Goal: Transaction & Acquisition: Purchase product/service

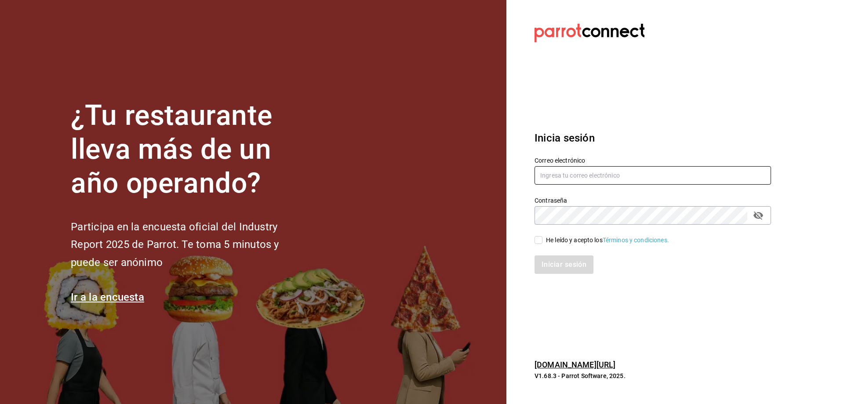
click at [616, 177] on input "text" at bounding box center [652, 175] width 236 height 18
type input "[EMAIL_ADDRESS][DOMAIN_NAME]"
click at [536, 245] on div "Iniciar sesión" at bounding box center [647, 259] width 247 height 29
click at [540, 242] on input "He leído y acepto los Términos y condiciones." at bounding box center [538, 240] width 8 height 8
checkbox input "true"
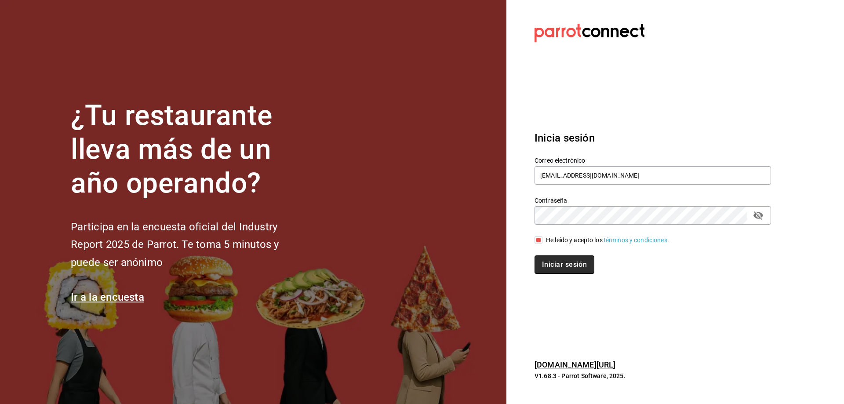
click at [571, 270] on button "Iniciar sesión" at bounding box center [564, 264] width 60 height 18
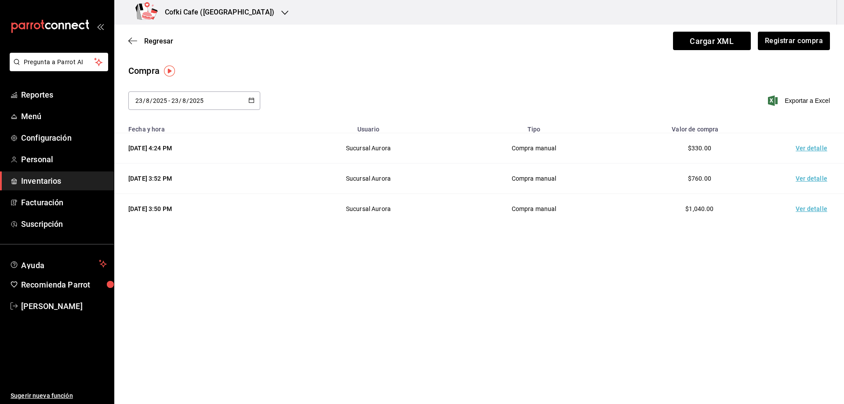
click at [231, 14] on h3 "Cofki Cafe (La Aurora)" at bounding box center [216, 12] width 116 height 11
click at [216, 55] on div "Cofki Kid-Friendly Café (MTY)" at bounding box center [180, 57] width 118 height 9
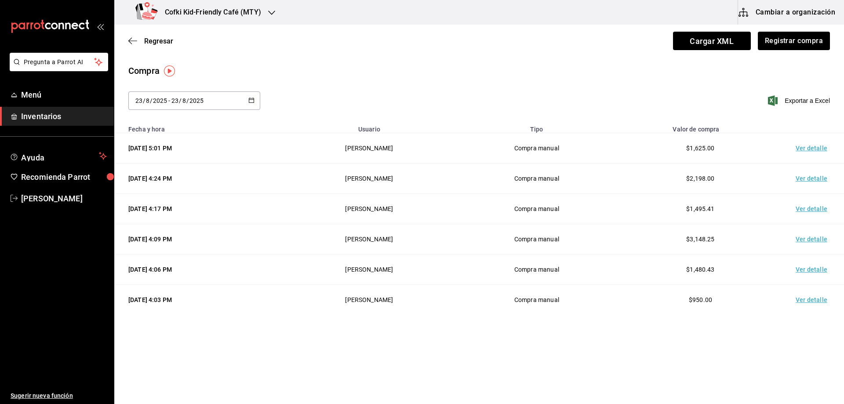
click at [58, 117] on span "Inventarios" at bounding box center [64, 116] width 86 height 12
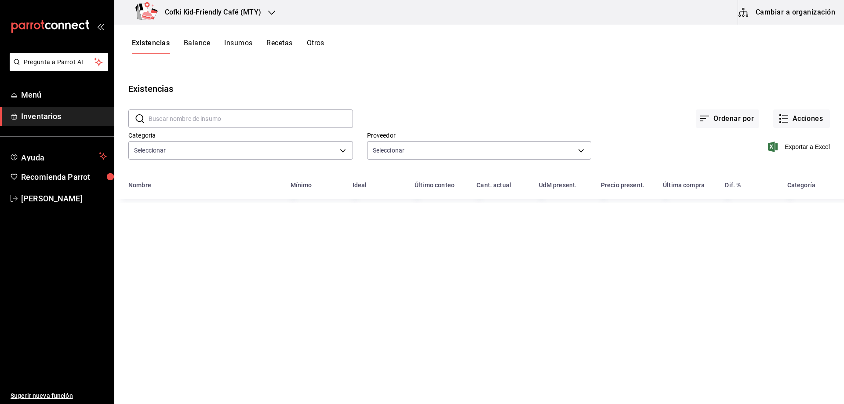
type input "4c1c7c43-2959-4713-a3b9-c4f8523f31a4,3951d0b8-716e-489a-8988-9aadf5aa21c3,ea6d8…"
type input "da55b9f9-5d0f-4953-ae2f-a7a0e1ac7df8,db131eb2-4597-4502-b034-79ba9d7157cf,12e3e…"
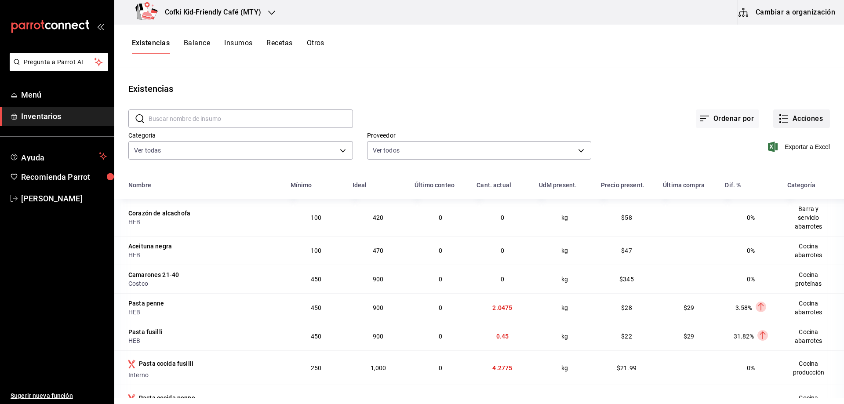
click at [803, 116] on button "Acciones" at bounding box center [801, 118] width 57 height 18
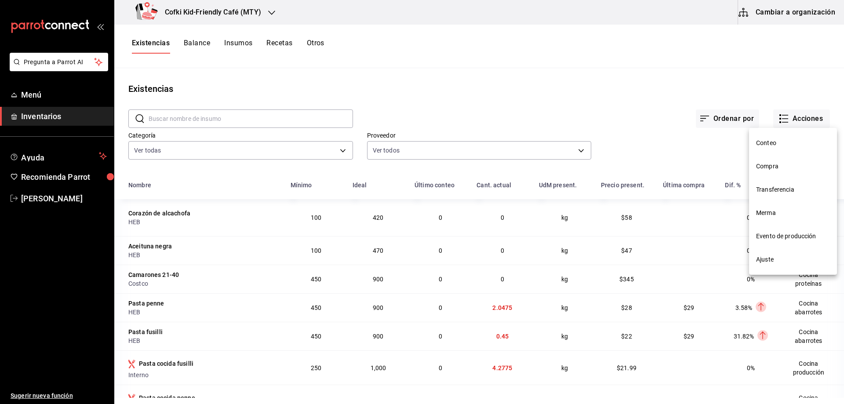
click at [776, 171] on li "Compra" at bounding box center [793, 166] width 88 height 23
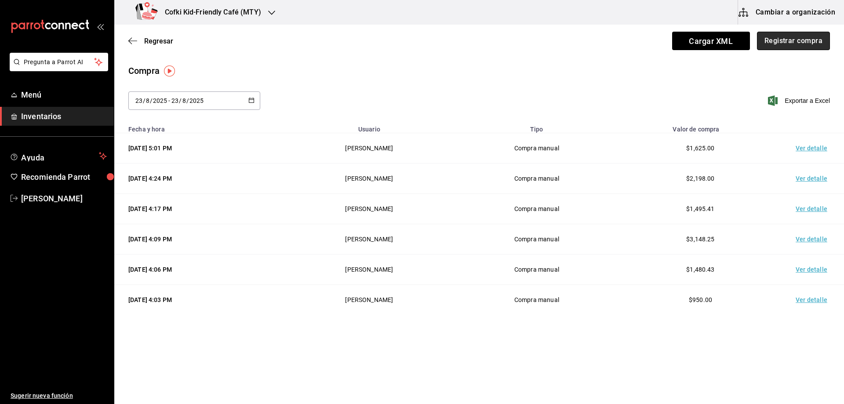
click at [808, 37] on button "Registrar compra" at bounding box center [793, 41] width 73 height 18
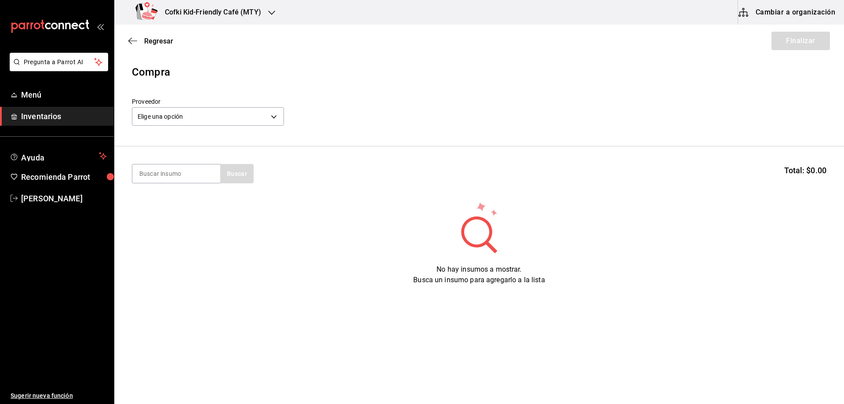
click at [260, 107] on div "Elige una opción default" at bounding box center [208, 115] width 152 height 23
click at [276, 118] on body "Pregunta a Parrot AI Menú Inventarios Ayuda Recomienda Parrot Oscar Aguilar Sug…" at bounding box center [422, 177] width 844 height 354
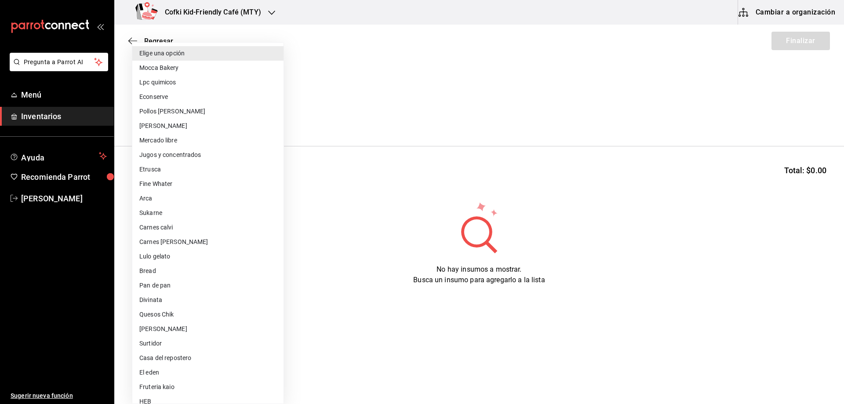
click at [228, 127] on li "Omar" at bounding box center [207, 126] width 151 height 15
type input "d2021c40-9247-4f3e-9112-9c4e99f34d44"
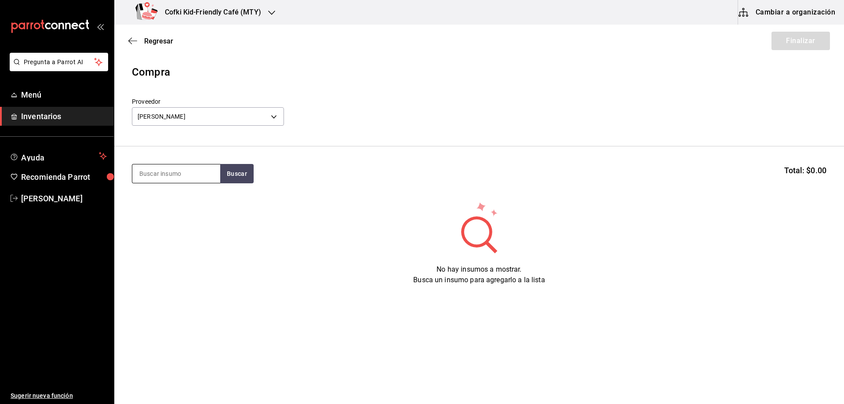
click at [160, 171] on input at bounding box center [176, 173] width 88 height 18
click at [244, 171] on button "Buscar" at bounding box center [236, 173] width 33 height 19
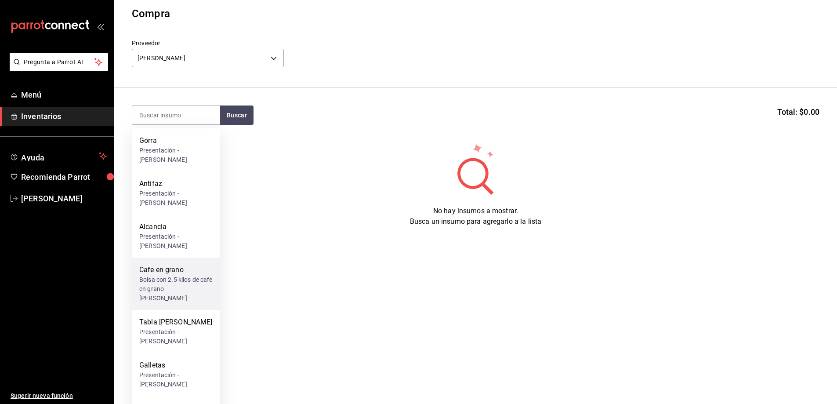
scroll to position [66, 0]
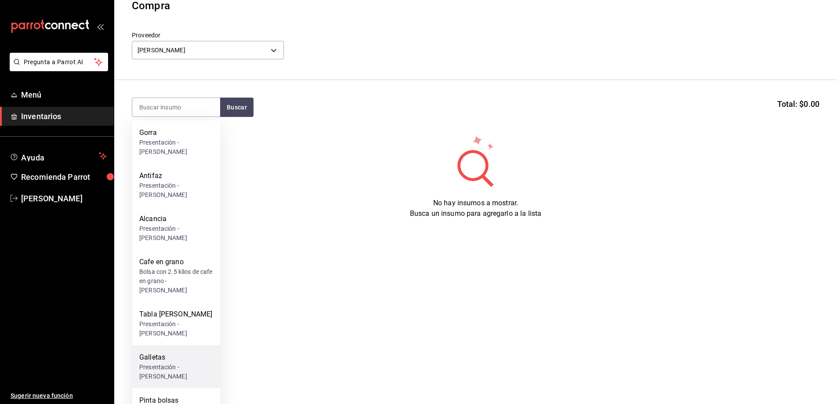
click at [171, 352] on div "Galletas" at bounding box center [176, 357] width 74 height 11
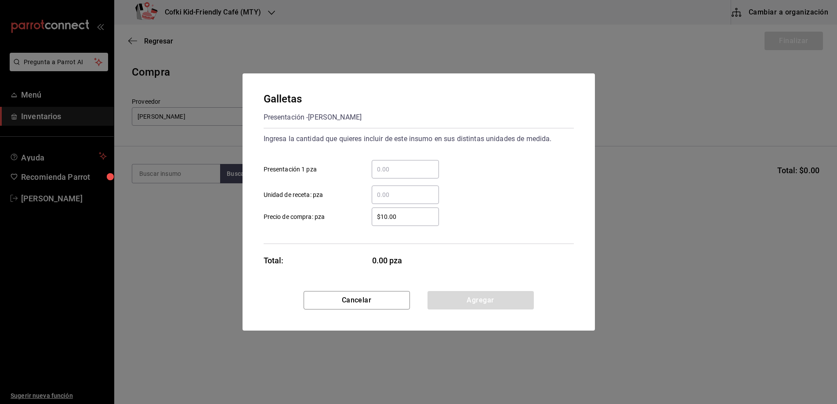
scroll to position [0, 0]
click at [406, 168] on input "​ Presentación 1 pza" at bounding box center [408, 169] width 67 height 11
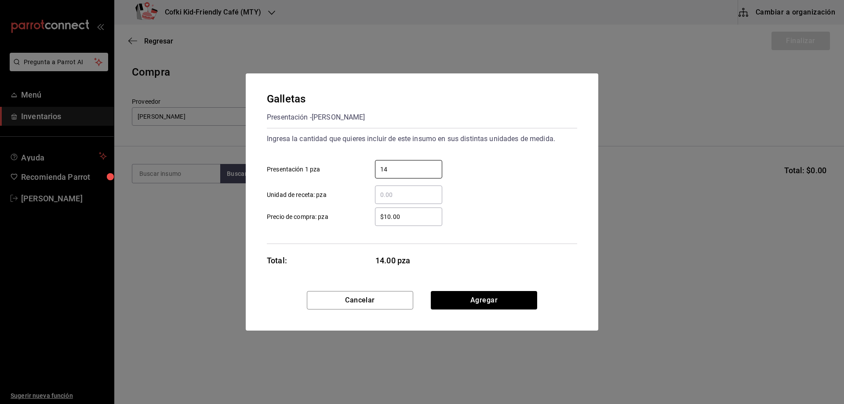
type input "14"
click at [345, 250] on div "Galletas Presentación - Omar Ingresa la cantidad que quieres incluir de este in…" at bounding box center [422, 182] width 353 height 218
click at [474, 249] on div "Galletas Presentación - Omar Ingresa la cantidad que quieres incluir de este in…" at bounding box center [422, 182] width 353 height 218
click at [466, 303] on button "Agregar" at bounding box center [484, 300] width 106 height 18
click at [466, 303] on main "Regresar Finalizar Compra Proveedor Omar d2021c40-9247-4f3e-9112-9c4e99f34d44 B…" at bounding box center [479, 190] width 730 height 330
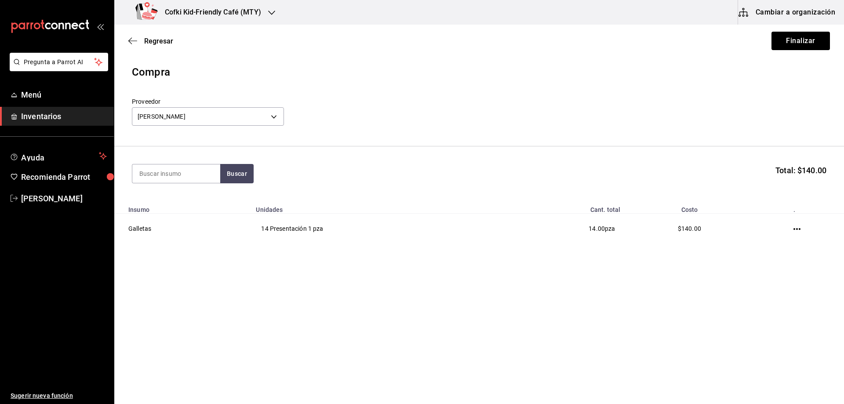
click at [395, 262] on main "Regresar Finalizar Compra Proveedor Omar d2021c40-9247-4f3e-9112-9c4e99f34d44 B…" at bounding box center [479, 148] width 730 height 247
click at [171, 169] on input at bounding box center [176, 173] width 88 height 18
type input "b"
click at [235, 174] on button "Buscar" at bounding box center [236, 173] width 33 height 19
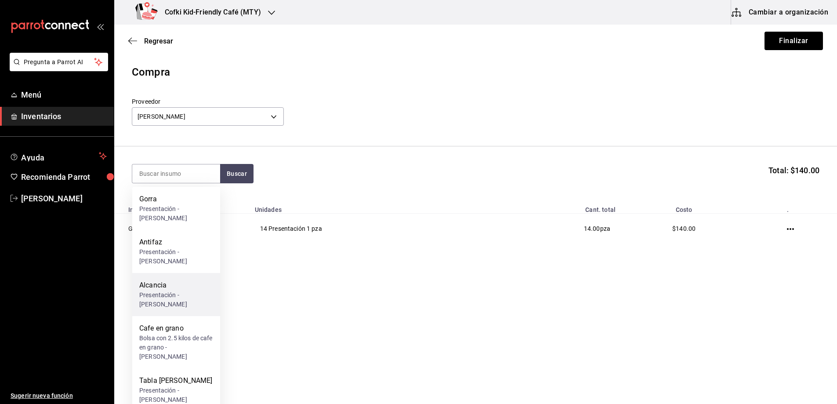
scroll to position [33, 0]
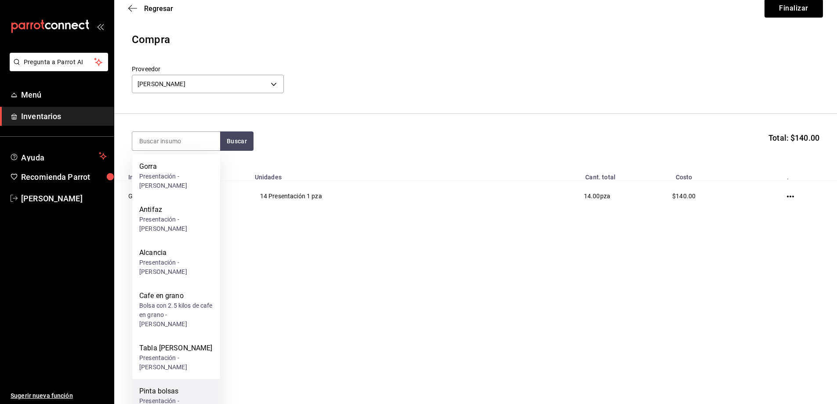
click at [188, 396] on div "Presentación - Omar" at bounding box center [176, 405] width 74 height 18
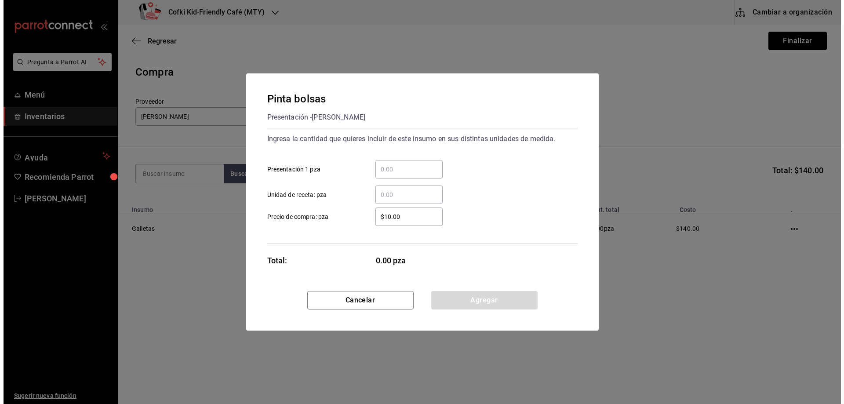
scroll to position [0, 0]
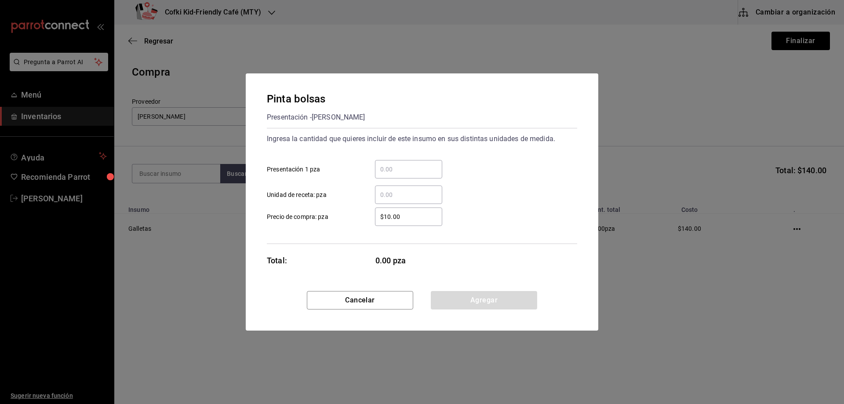
click at [407, 164] on input "​ Presentación 1 pza" at bounding box center [408, 169] width 67 height 11
type input "25"
click at [481, 299] on button "Agregar" at bounding box center [484, 300] width 106 height 18
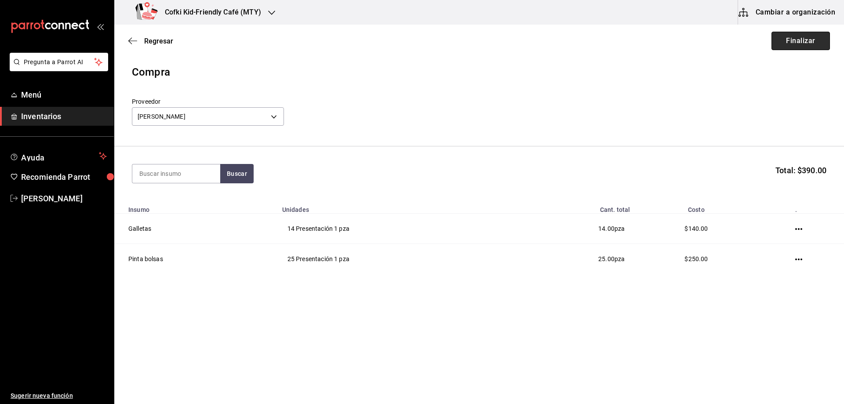
click at [796, 43] on button "Finalizar" at bounding box center [800, 41] width 58 height 18
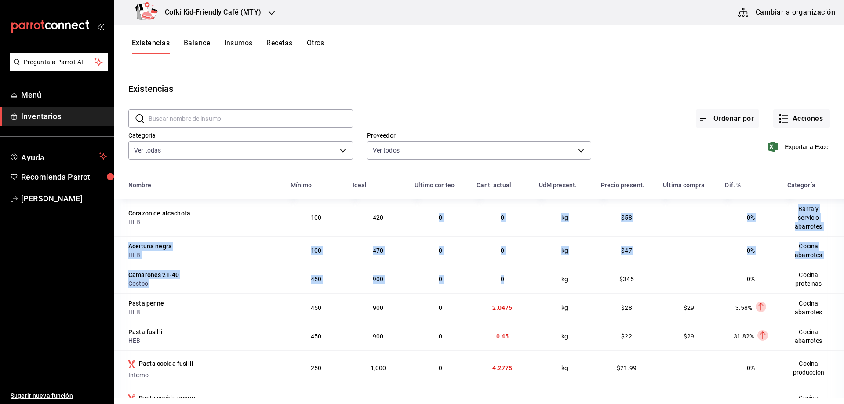
drag, startPoint x: 496, startPoint y: 276, endPoint x: 422, endPoint y: 222, distance: 91.9
click at [436, 262] on td "0" at bounding box center [440, 250] width 62 height 29
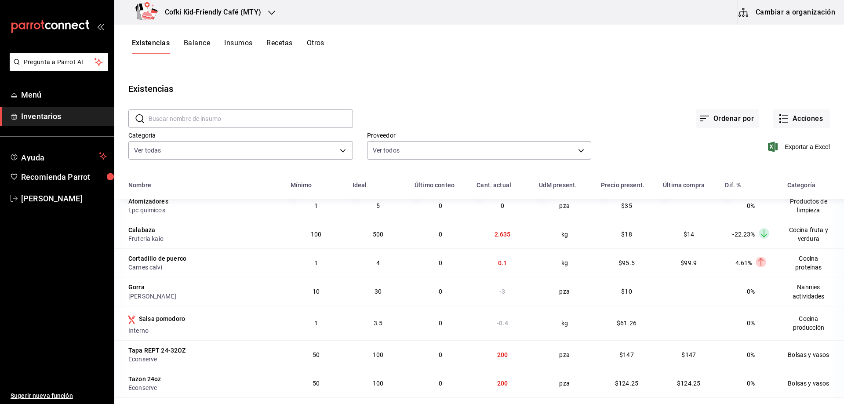
scroll to position [396, 0]
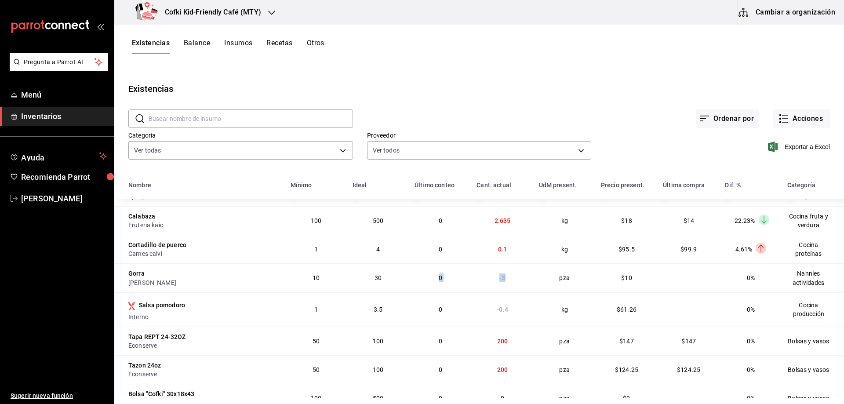
drag, startPoint x: 502, startPoint y: 282, endPoint x: 423, endPoint y: 282, distance: 78.2
click at [423, 282] on tr "Gorra Omar 10 30 0 -3 pza $10 0% Nannies actividades" at bounding box center [479, 277] width 730 height 29
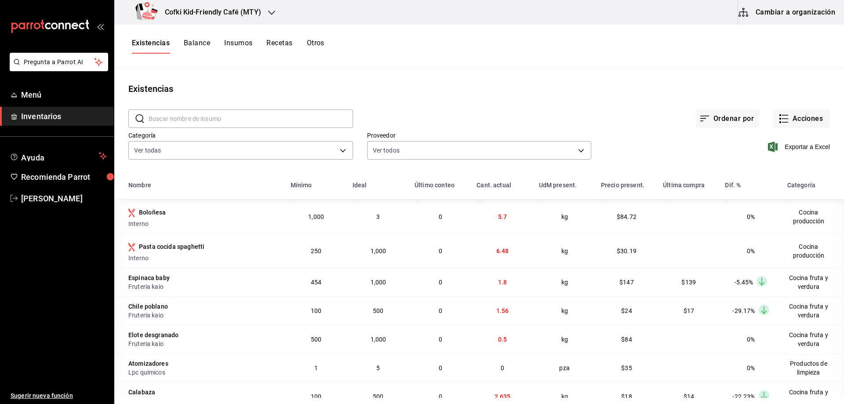
scroll to position [352, 0]
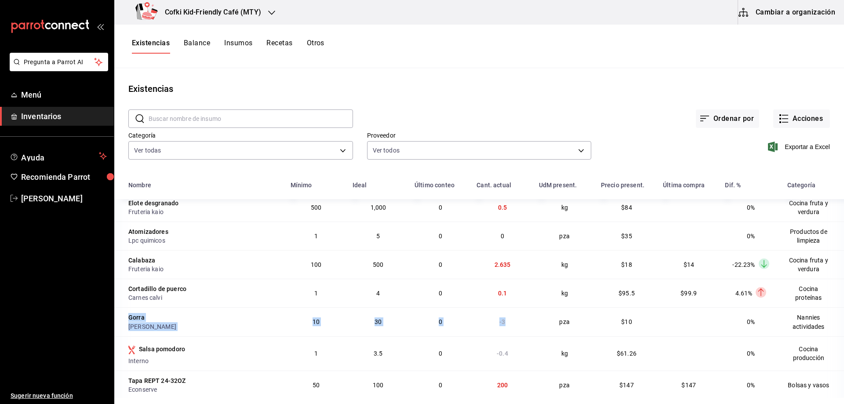
drag, startPoint x: 127, startPoint y: 320, endPoint x: 517, endPoint y: 318, distance: 389.9
click at [517, 318] on tr "Gorra Omar 10 30 0 -3 pza $10 0% Nannies actividades" at bounding box center [479, 321] width 730 height 29
click at [288, 147] on body "Pregunta a Parrot AI Menú Inventarios Ayuda Recomienda Parrot Oscar Aguilar Sug…" at bounding box center [422, 199] width 844 height 398
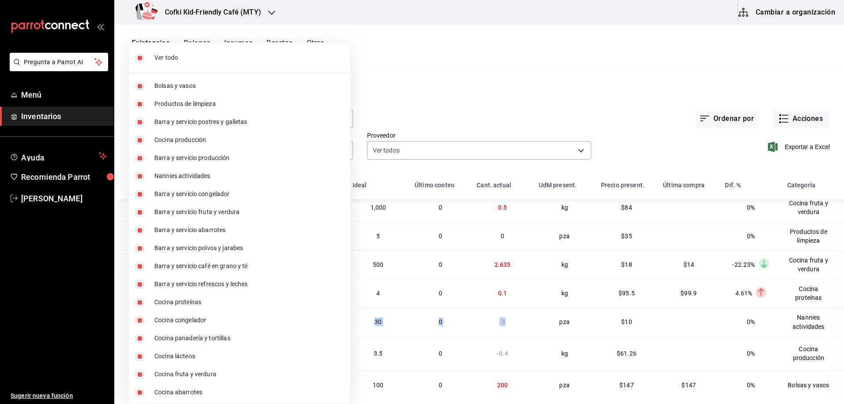
click at [141, 58] on input "checkbox" at bounding box center [140, 58] width 8 height 8
checkbox input "false"
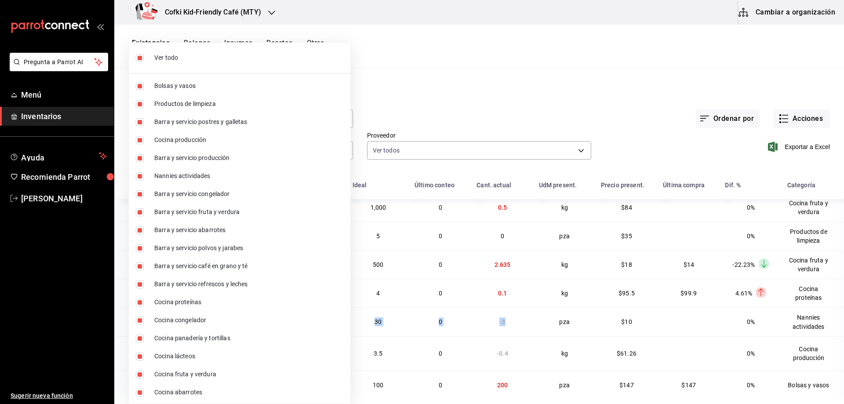
checkbox input "false"
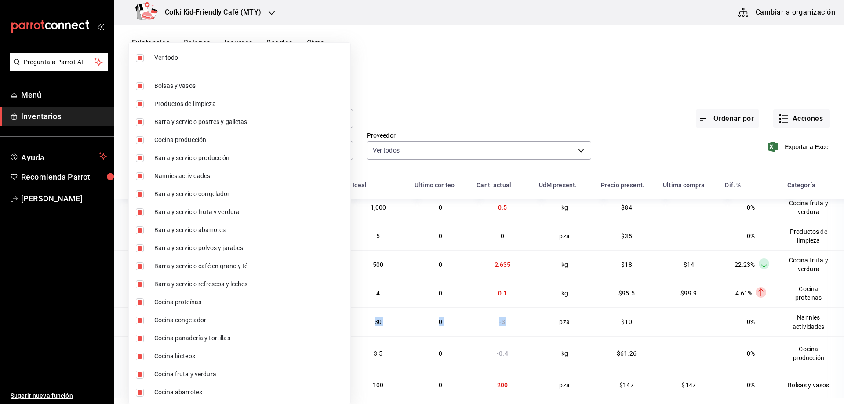
checkbox input "false"
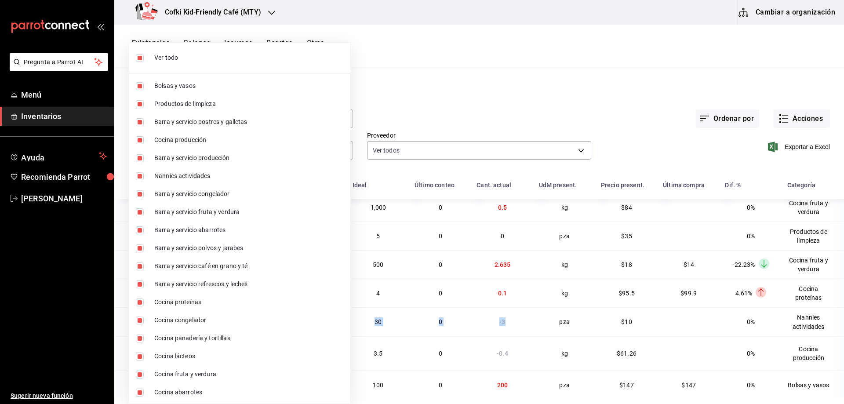
checkbox input "false"
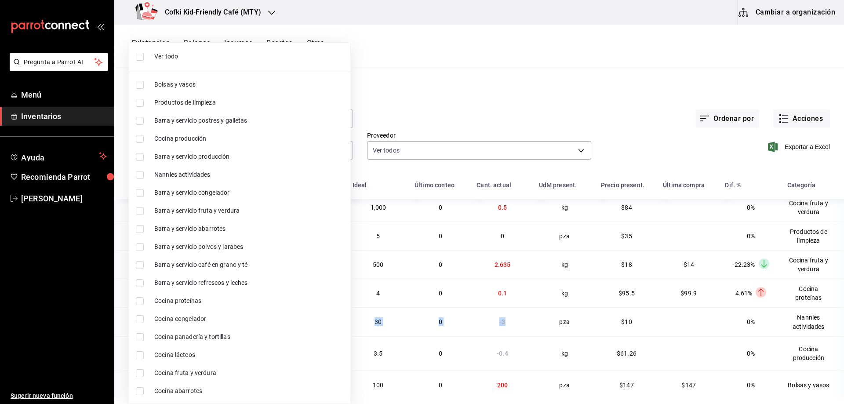
scroll to position [0, 0]
click at [177, 169] on li "Nannies actividades" at bounding box center [240, 176] width 222 height 18
type input "df58781a-d4e3-4d55-aa43-f335383d1cc8"
checkbox input "true"
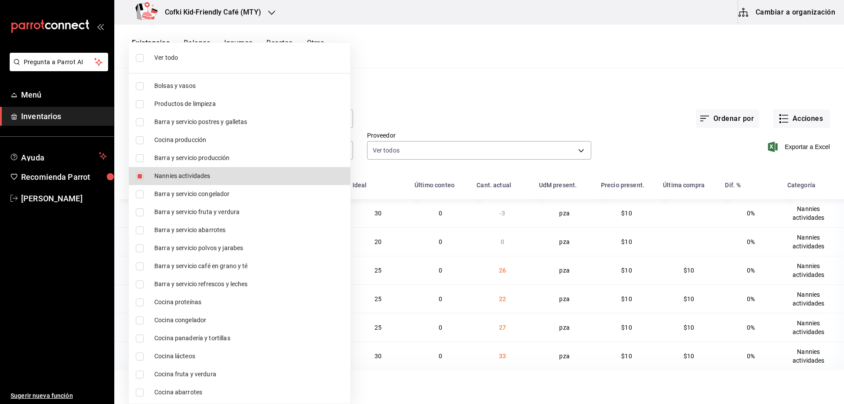
click at [456, 87] on div at bounding box center [422, 202] width 844 height 404
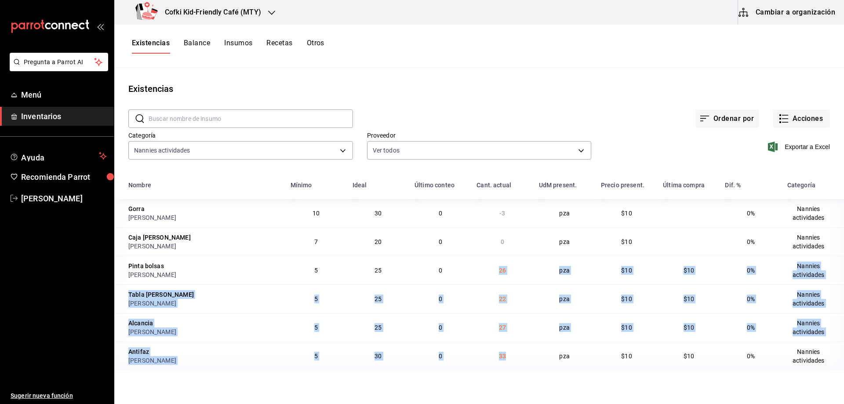
drag, startPoint x: 515, startPoint y: 358, endPoint x: 498, endPoint y: 276, distance: 83.4
click at [498, 281] on tbody "Gorra Omar 10 30 0 -3 pza $10 0% Nannies actividades Caja de Madera Omar 7 20 0…" at bounding box center [479, 284] width 730 height 171
click at [518, 277] on td "26" at bounding box center [502, 270] width 62 height 29
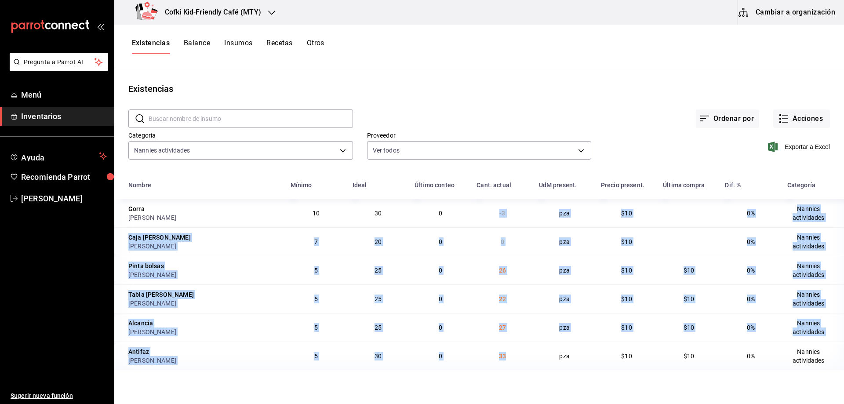
drag, startPoint x: 499, startPoint y: 214, endPoint x: 509, endPoint y: 356, distance: 143.2
click at [509, 356] on tbody "Gorra Omar 10 30 0 -3 pza $10 0% Nannies actividades Caja de Madera Omar 7 20 0…" at bounding box center [479, 284] width 730 height 171
click at [509, 356] on td "33" at bounding box center [502, 356] width 62 height 29
drag, startPoint x: 499, startPoint y: 215, endPoint x: 529, endPoint y: 354, distance: 142.4
click at [529, 354] on tbody "Gorra Omar 10 30 0 -3 pza $10 0% Nannies actividades Caja de Madera Omar 7 20 0…" at bounding box center [479, 284] width 730 height 171
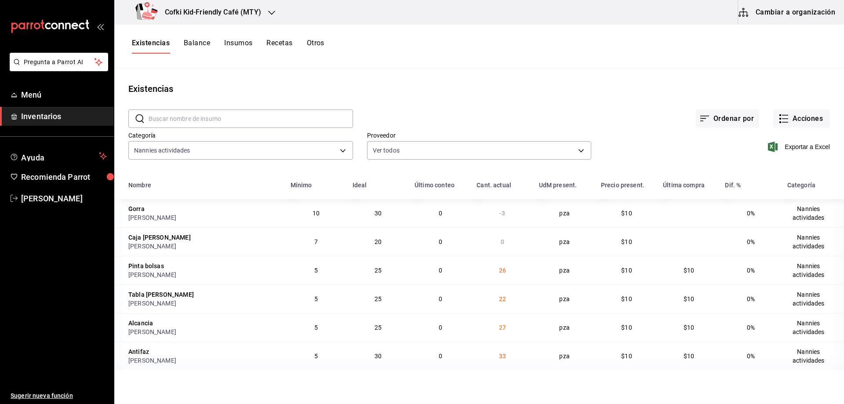
click at [444, 130] on div "Proveedor Ver todos da55b9f9-5d0f-4953-ae2f-a7a0e1ac7df8,db131eb2-4597-4502-b03…" at bounding box center [472, 139] width 239 height 45
